Goal: Task Accomplishment & Management: Complete application form

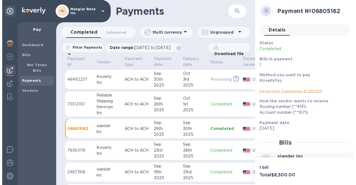
scroll to position [0, 50]
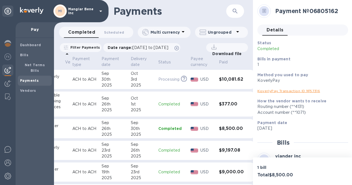
click at [95, 11] on p "Mangiar Bene inc" at bounding box center [82, 11] width 28 height 8
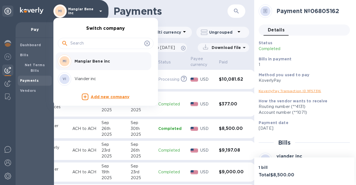
click at [95, 11] on div at bounding box center [178, 92] width 356 height 185
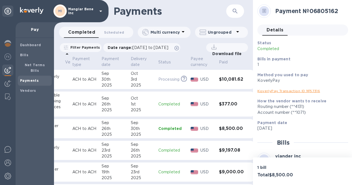
click at [95, 11] on p "Mangiar Bene inc" at bounding box center [82, 11] width 28 height 8
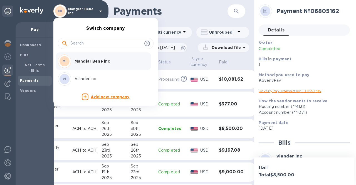
click at [83, 81] on p "Viander inc" at bounding box center [110, 79] width 70 height 6
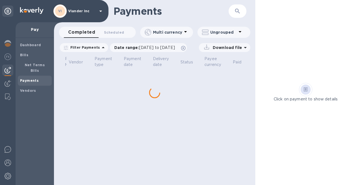
scroll to position [0, 26]
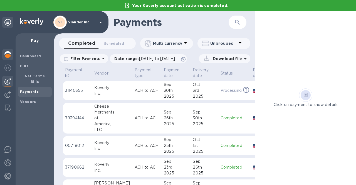
click at [8, 52] on img at bounding box center [7, 54] width 7 height 7
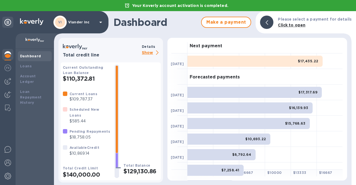
click at [149, 52] on p "Show" at bounding box center [151, 52] width 19 height 7
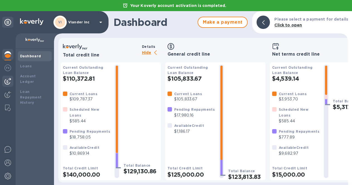
click at [8, 80] on img at bounding box center [7, 81] width 7 height 7
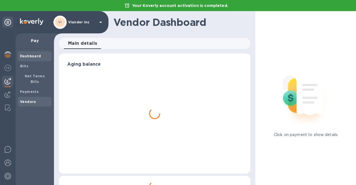
click at [20, 100] on b "Vendors" at bounding box center [28, 102] width 16 height 4
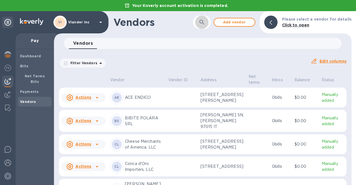
click at [205, 20] on icon "button" at bounding box center [201, 22] width 7 height 7
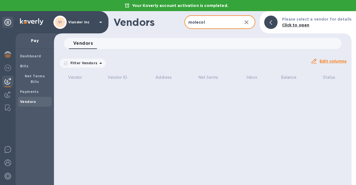
type input "molecol"
click at [28, 100] on b "Vendors" at bounding box center [28, 102] width 16 height 4
click at [272, 21] on icon at bounding box center [270, 22] width 3 height 4
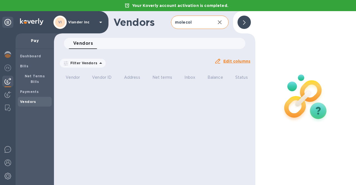
click at [240, 22] on div at bounding box center [243, 22] width 13 height 13
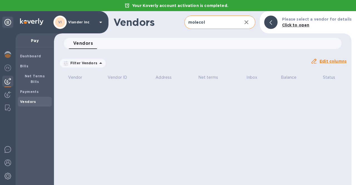
click at [249, 24] on icon "button" at bounding box center [246, 22] width 7 height 7
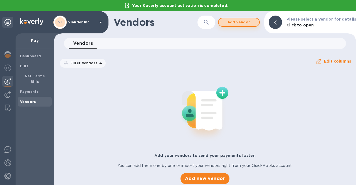
click at [248, 24] on span "Add vendor" at bounding box center [239, 22] width 32 height 7
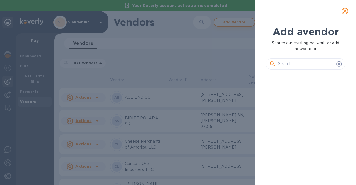
scroll to position [92, 82]
click at [299, 64] on input "text" at bounding box center [306, 64] width 56 height 8
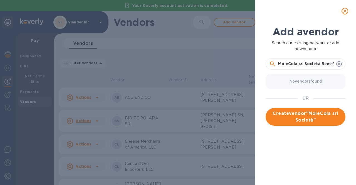
scroll to position [0, 1]
type input "MoleCola srl Società Benefit"
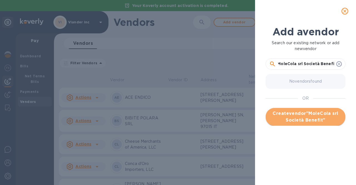
click at [297, 117] on span "Create vendor " MoleCola srl Società Benefit "" at bounding box center [305, 116] width 71 height 13
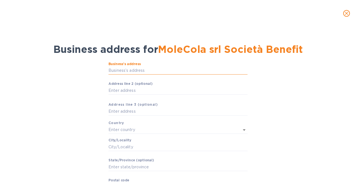
click at [123, 69] on input "Business’s аddress" at bounding box center [177, 70] width 139 height 8
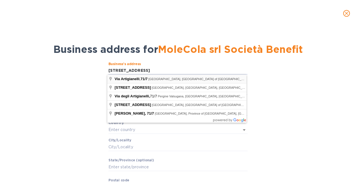
type input "71/7 Via Artigianelli"
type input "[GEOGRAPHIC_DATA]"
type input "Bruere"
type input "[GEOGRAPHIC_DATA]"
type input "10098"
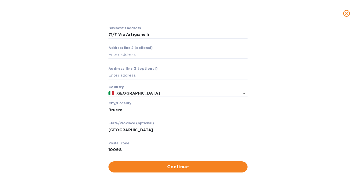
scroll to position [40, 0]
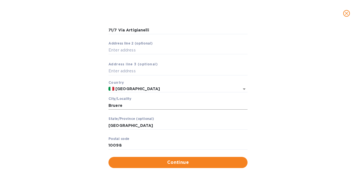
click at [136, 105] on input "Bruere" at bounding box center [177, 105] width 139 height 8
drag, startPoint x: 123, startPoint y: 106, endPoint x: 78, endPoint y: 103, distance: 45.4
click at [78, 103] on div "Business’s аddress 71/7 Via Artigianelli ​ Аddress line 2 (optional) ​ Аddress …" at bounding box center [177, 94] width 341 height 153
type input "Rivoli"
click at [78, 103] on div "Business’s аddress 71/7 Via Artigianelli ​ Аddress line 2 (optional) ​ Аddress …" at bounding box center [177, 94] width 341 height 153
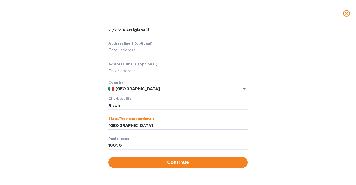
drag, startPoint x: 134, startPoint y: 123, endPoint x: 106, endPoint y: 124, distance: 28.6
click at [106, 124] on div "Business’s аddress 71/7 Via Artigianelli ​ Аddress line 2 (optional) ​ Аddress …" at bounding box center [177, 94] width 341 height 153
type input "[GEOGRAPHIC_DATA] - [GEOGRAPHIC_DATA]"
click at [79, 116] on div "Business’s аddress 71/7 Via Artigianelli ​ Аddress line 2 (optional) ​ Аddress …" at bounding box center [177, 94] width 341 height 153
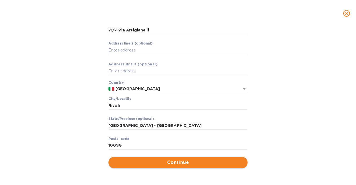
click at [182, 162] on span "Continue" at bounding box center [178, 162] width 130 height 7
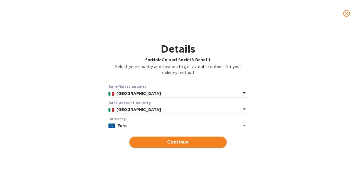
click at [176, 142] on span "Continue" at bounding box center [178, 142] width 88 height 7
type input "MoleCola srl Società Benefit"
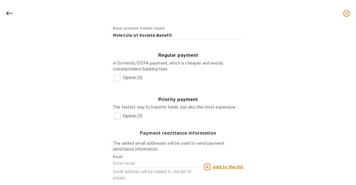
scroll to position [83, 0]
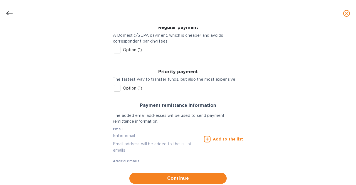
click at [116, 49] on input "Option (1)" at bounding box center [117, 50] width 12 height 12
checkbox input "true"
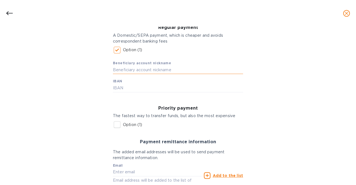
click at [122, 69] on input "text" at bounding box center [178, 70] width 130 height 8
click at [121, 87] on input "text" at bounding box center [178, 88] width 130 height 8
type input "[FINANCIAL_ID]"
click at [70, 101] on div "Bank account holder name MoleCola srl Società Benefit Regular payment A Domesti…" at bounding box center [177, 107] width 341 height 234
click at [122, 71] on input "text" at bounding box center [178, 70] width 130 height 8
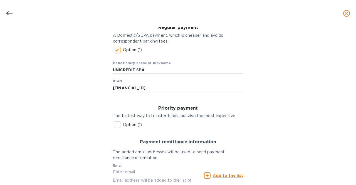
type input "UNICREDIT SPA"
click at [88, 80] on div "Bank account holder name MoleCola srl Società Benefit Regular payment A Domesti…" at bounding box center [177, 107] width 341 height 234
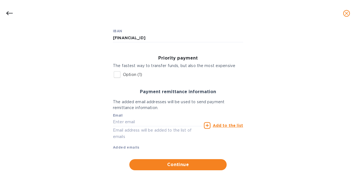
scroll to position [136, 0]
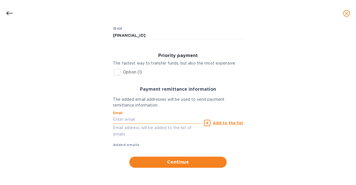
click at [123, 119] on input "text" at bounding box center [157, 119] width 89 height 8
type input "[EMAIL_ADDRESS][DOMAIN_NAME]"
click at [219, 123] on u "Add to the list" at bounding box center [228, 123] width 30 height 4
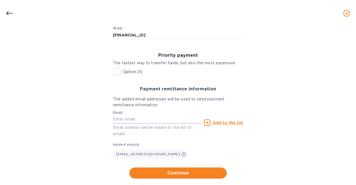
click at [150, 115] on input "text" at bounding box center [157, 119] width 89 height 8
type input "[EMAIL_ADDRESS][DOMAIN_NAME]"
click at [228, 122] on u "Add to the list" at bounding box center [228, 122] width 30 height 4
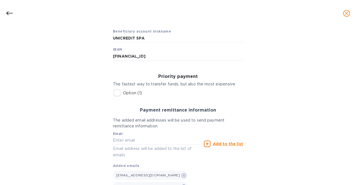
scroll to position [108, 0]
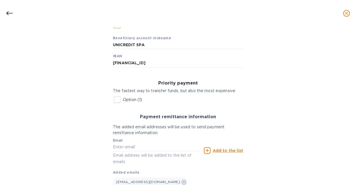
click at [42, 75] on div "Bank account holder name MoleCola srl Società Benefit Regular payment A Domesti…" at bounding box center [177, 93] width 341 height 256
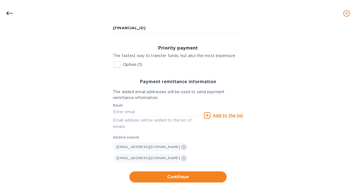
scroll to position [147, 0]
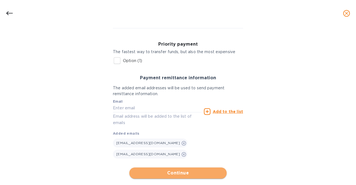
click at [162, 170] on span "Continue" at bounding box center [178, 173] width 88 height 7
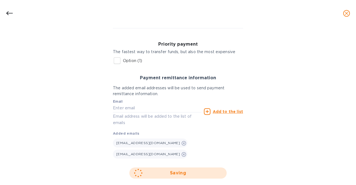
scroll to position [43, 0]
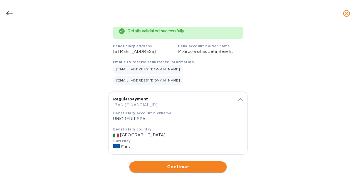
click at [173, 163] on span "Continue" at bounding box center [178, 166] width 88 height 7
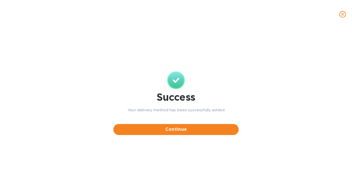
scroll to position [0, 0]
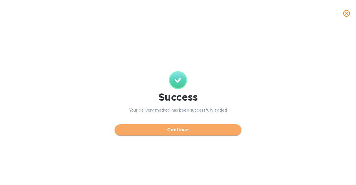
click at [181, 133] on span "Continue" at bounding box center [178, 129] width 118 height 7
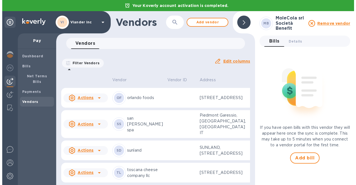
scroll to position [838, 0]
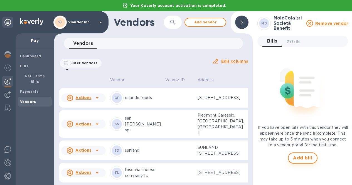
click at [306, 157] on span "Add bill" at bounding box center [302, 158] width 19 height 7
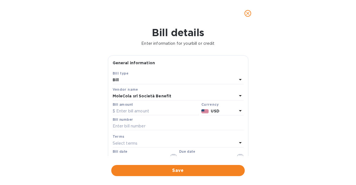
click at [239, 111] on icon at bounding box center [240, 110] width 3 height 1
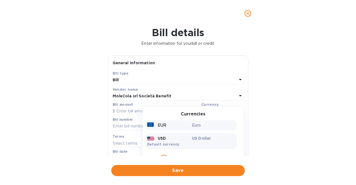
click at [161, 123] on p "EUR" at bounding box center [162, 125] width 9 height 6
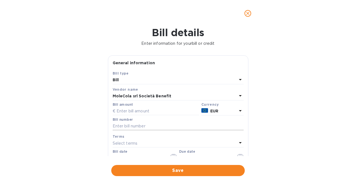
click at [125, 124] on input "text" at bounding box center [178, 126] width 131 height 8
type input "Proforma 2385L"
click at [90, 122] on div "Bill details Enter information for your bill or credit General information Save…" at bounding box center [178, 106] width 356 height 158
click at [128, 156] on input "[DATE]" at bounding box center [139, 158] width 53 height 8
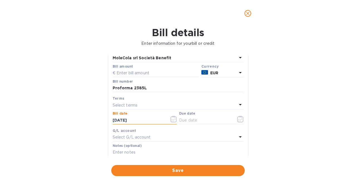
scroll to position [56, 0]
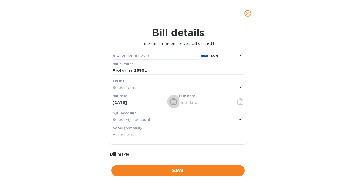
click at [173, 101] on icon "button" at bounding box center [173, 101] width 6 height 7
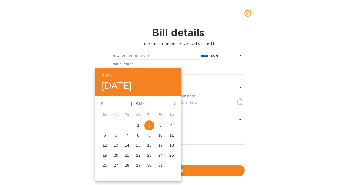
click at [101, 102] on icon "button" at bounding box center [101, 103] width 7 height 7
click at [129, 154] on p "23" at bounding box center [127, 155] width 4 height 6
type input "[DATE]"
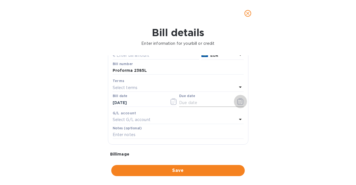
click at [240, 100] on icon "button" at bounding box center [240, 101] width 6 height 7
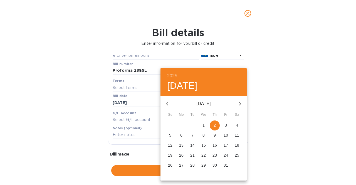
click at [214, 125] on p "2" at bounding box center [215, 125] width 2 height 6
type input "[DATE]"
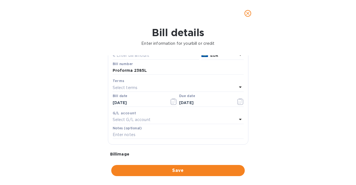
click at [83, 112] on div "Bill details Enter information for your bill or credit General information Save…" at bounding box center [178, 106] width 356 height 158
click at [123, 133] on input "text" at bounding box center [178, 135] width 131 height 8
click at [115, 136] on input "Proforma 2385L" at bounding box center [178, 135] width 131 height 8
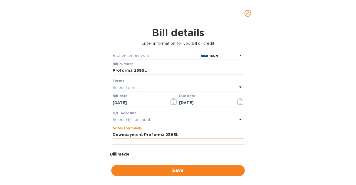
click at [161, 136] on input "Downpayment Proforma 2385L" at bounding box center [178, 135] width 131 height 8
type input "Downpayment Proforma invoice 2385L"
click at [41, 98] on div "Bill details Enter information for your bill or credit General information Save…" at bounding box center [178, 106] width 356 height 158
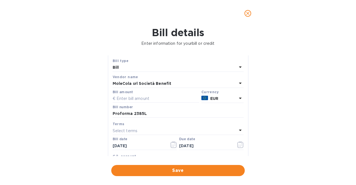
scroll to position [0, 0]
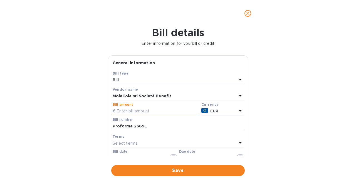
click at [130, 111] on input "text" at bounding box center [156, 111] width 86 height 8
type input "9,834.68"
click at [65, 118] on div "Bill details Enter information for your bill or credit General information Save…" at bounding box center [178, 106] width 356 height 158
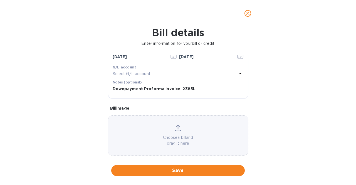
scroll to position [108, 0]
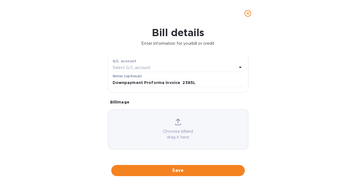
click at [176, 122] on icon at bounding box center [178, 121] width 6 height 7
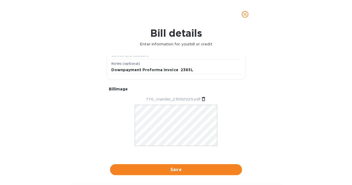
scroll to position [125, 0]
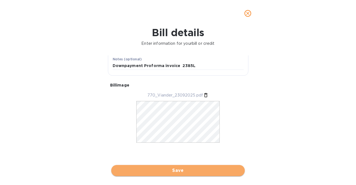
click at [180, 171] on span "Save" at bounding box center [178, 170] width 125 height 7
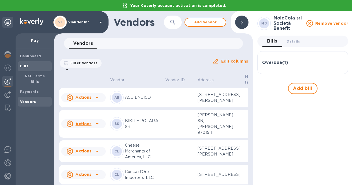
click at [25, 68] on span "Bills" at bounding box center [24, 66] width 8 height 6
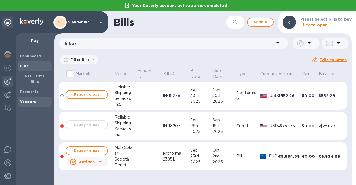
click at [21, 100] on b "Vendors" at bounding box center [28, 102] width 16 height 4
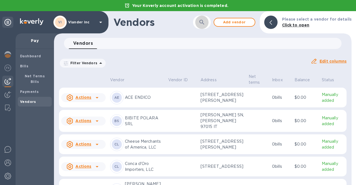
click at [201, 24] on button "button" at bounding box center [201, 22] width 13 height 13
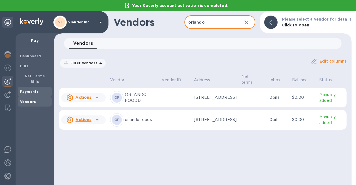
type input "orlando"
click at [25, 90] on b "Payments" at bounding box center [29, 92] width 19 height 4
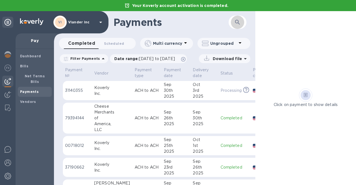
click at [240, 24] on icon "button" at bounding box center [237, 22] width 7 height 7
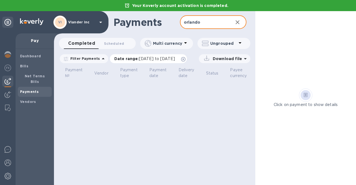
type input "orlando"
click at [185, 58] on icon at bounding box center [183, 59] width 4 height 4
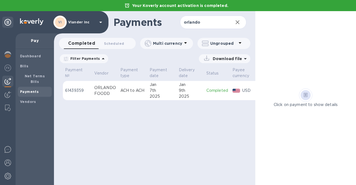
click at [101, 89] on div "ORLANDO" at bounding box center [105, 88] width 22 height 6
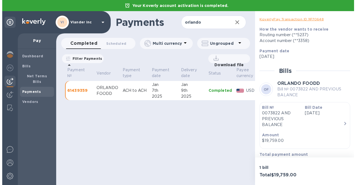
scroll to position [0, 44]
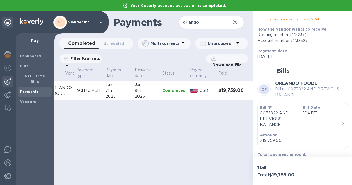
click at [235, 21] on icon "button" at bounding box center [235, 22] width 7 height 7
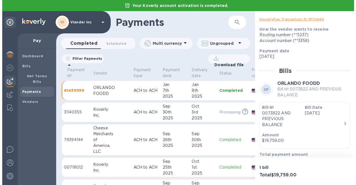
scroll to position [0, 0]
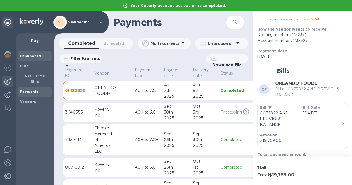
click at [22, 56] on b "Dashboard" at bounding box center [30, 56] width 21 height 4
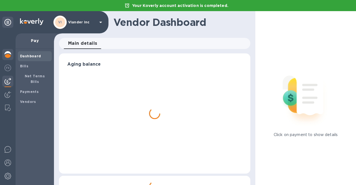
click at [6, 55] on img at bounding box center [7, 54] width 7 height 7
